Goal: Information Seeking & Learning: Learn about a topic

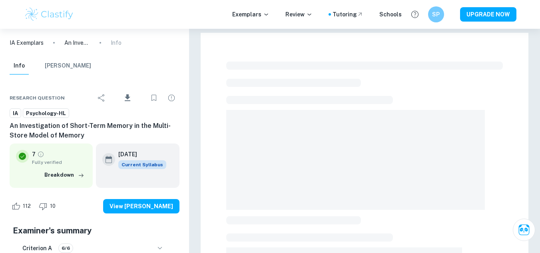
checkbox input "true"
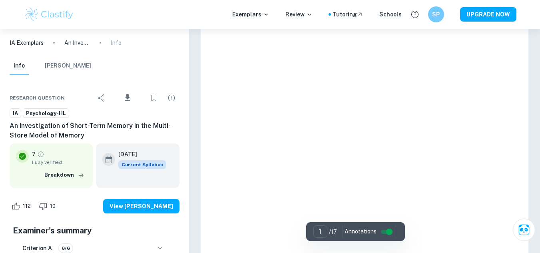
scroll to position [161, 0]
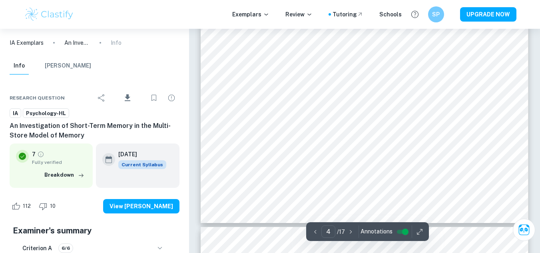
type input "5"
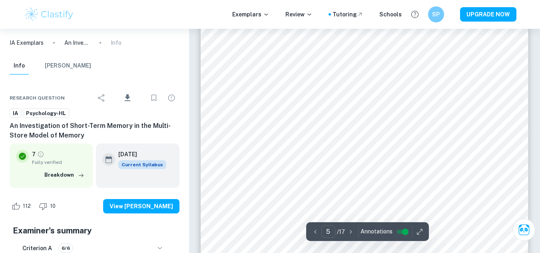
scroll to position [1990, 0]
